Goal: Find contact information: Find contact information

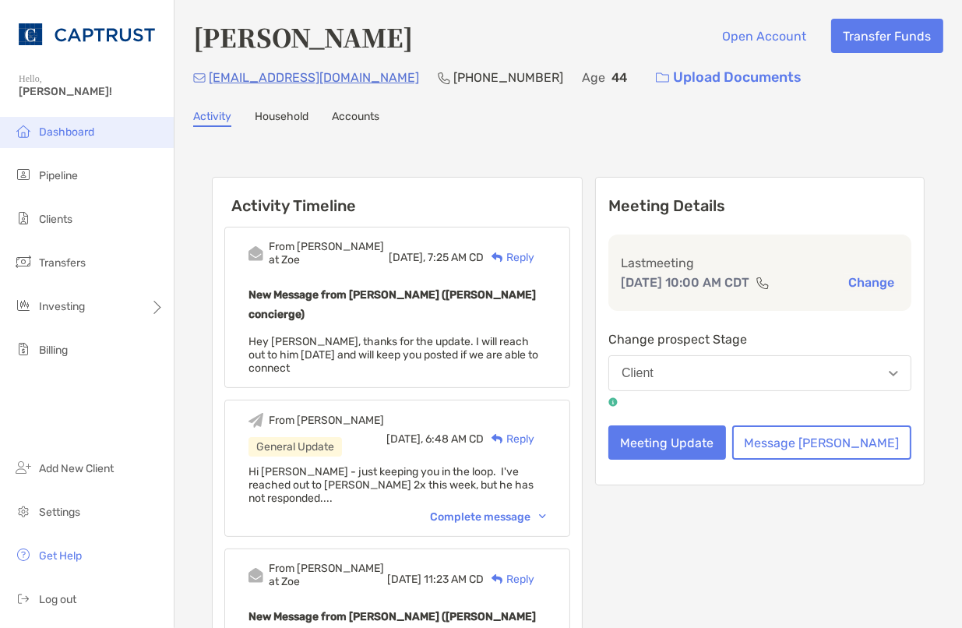
click at [69, 129] on span "Dashboard" at bounding box center [66, 131] width 55 height 13
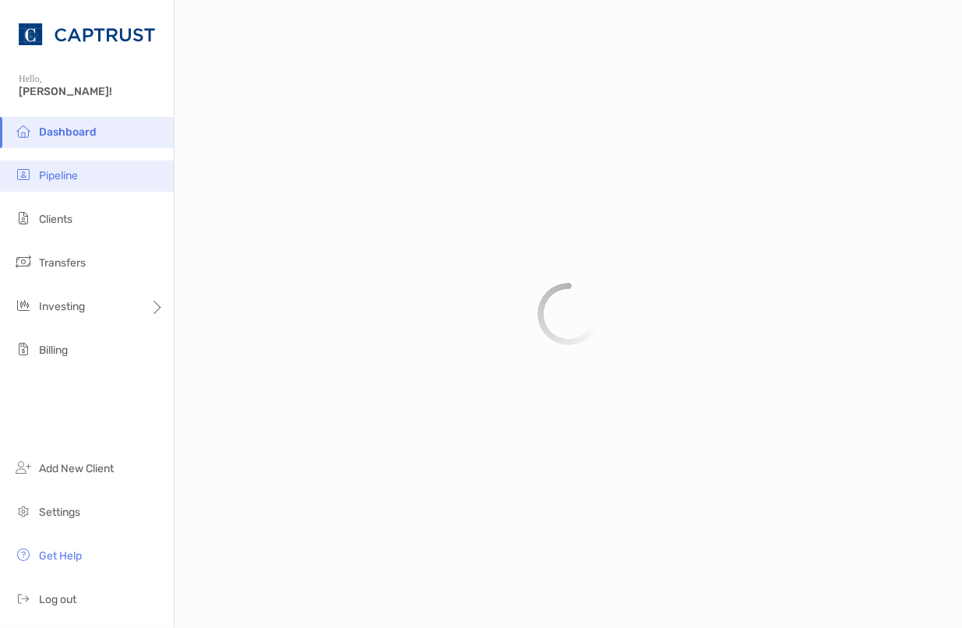
click at [53, 175] on span "Pipeline" at bounding box center [58, 175] width 39 height 13
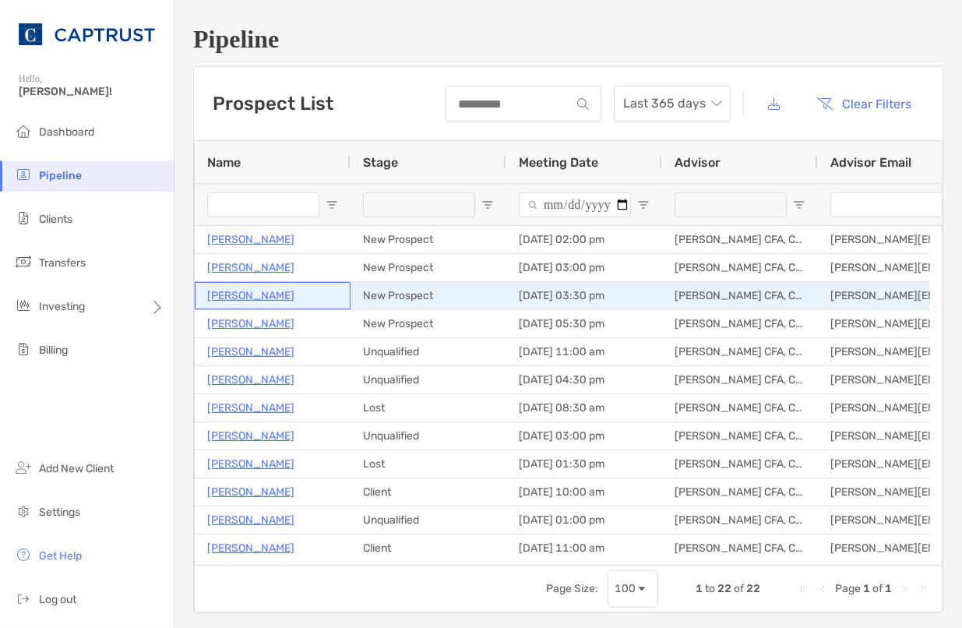
click at [245, 298] on p "[PERSON_NAME]" at bounding box center [250, 295] width 87 height 19
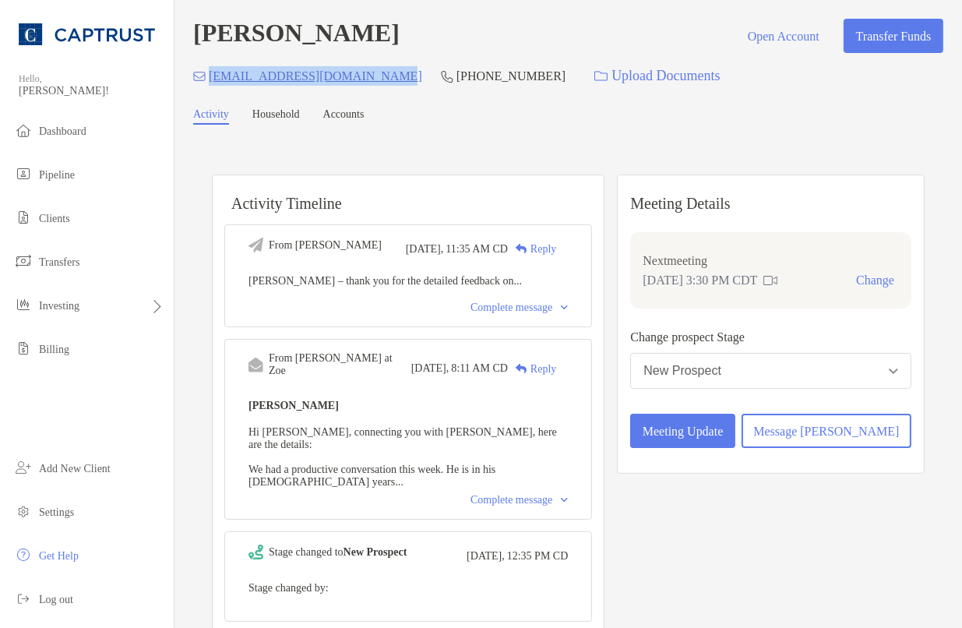
click at [210, 79] on div "josearturo.diaz65@gmail.com (215) 990-7903 Upload Documents" at bounding box center [568, 76] width 750 height 34
copy p "josearturo.diaz65@gmail.com"
